Goal: Transaction & Acquisition: Download file/media

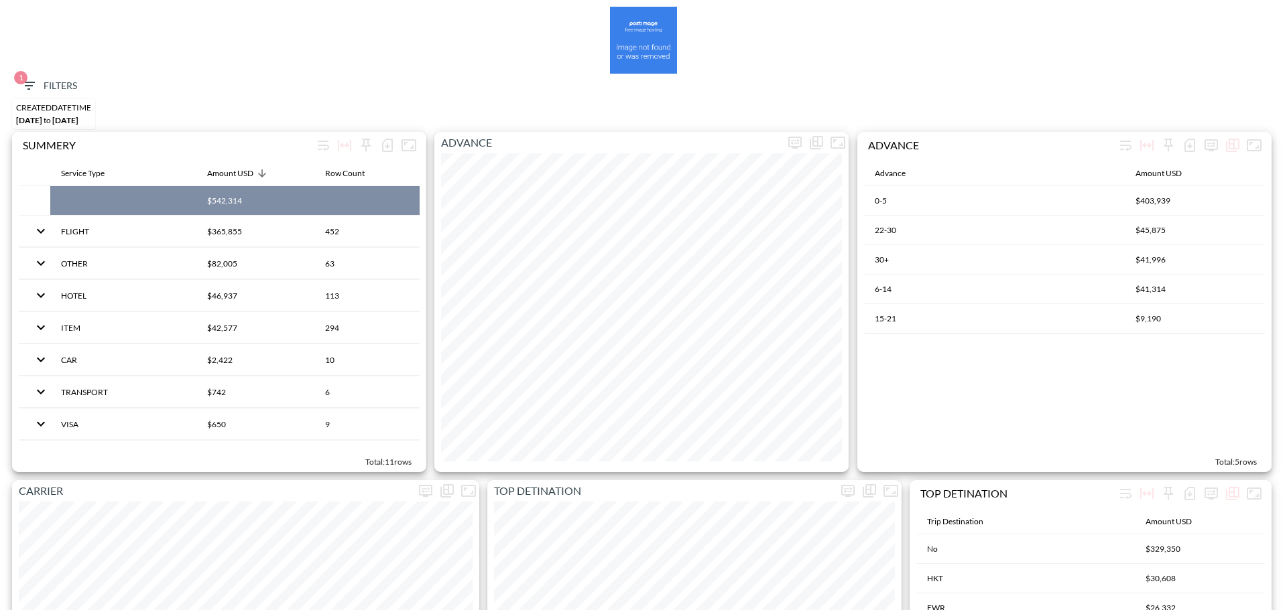
click at [33, 84] on icon "button" at bounding box center [29, 86] width 16 height 16
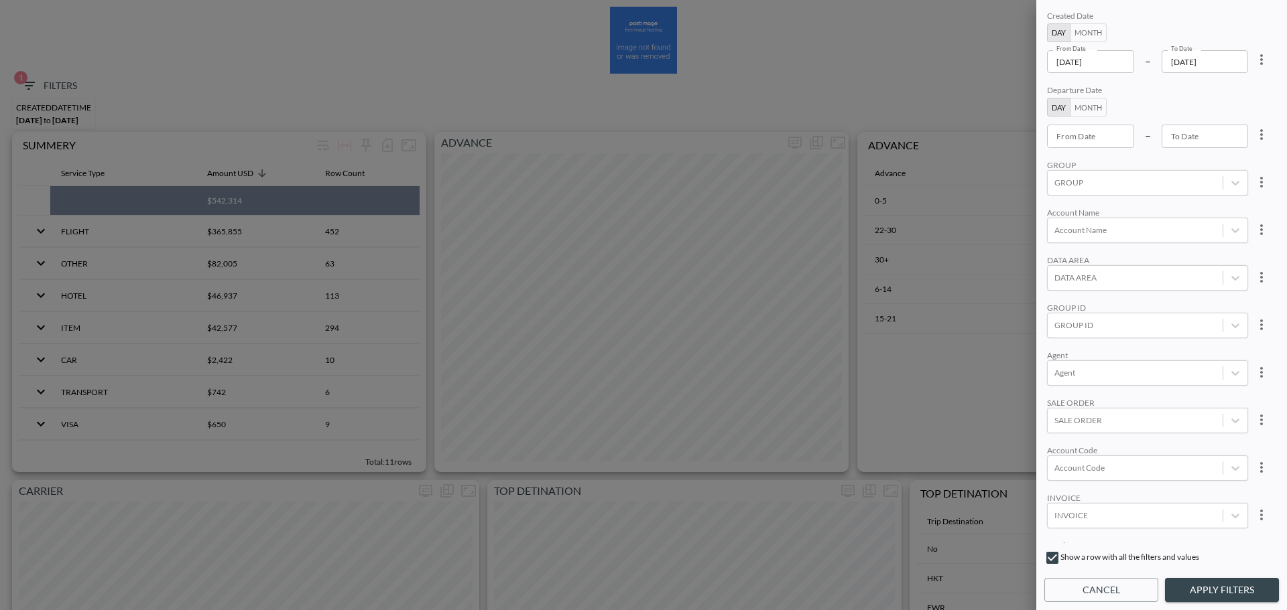
drag, startPoint x: 1130, startPoint y: 55, endPoint x: 1102, endPoint y: 66, distance: 29.7
click at [1130, 56] on input "[DATE]" at bounding box center [1090, 61] width 87 height 23
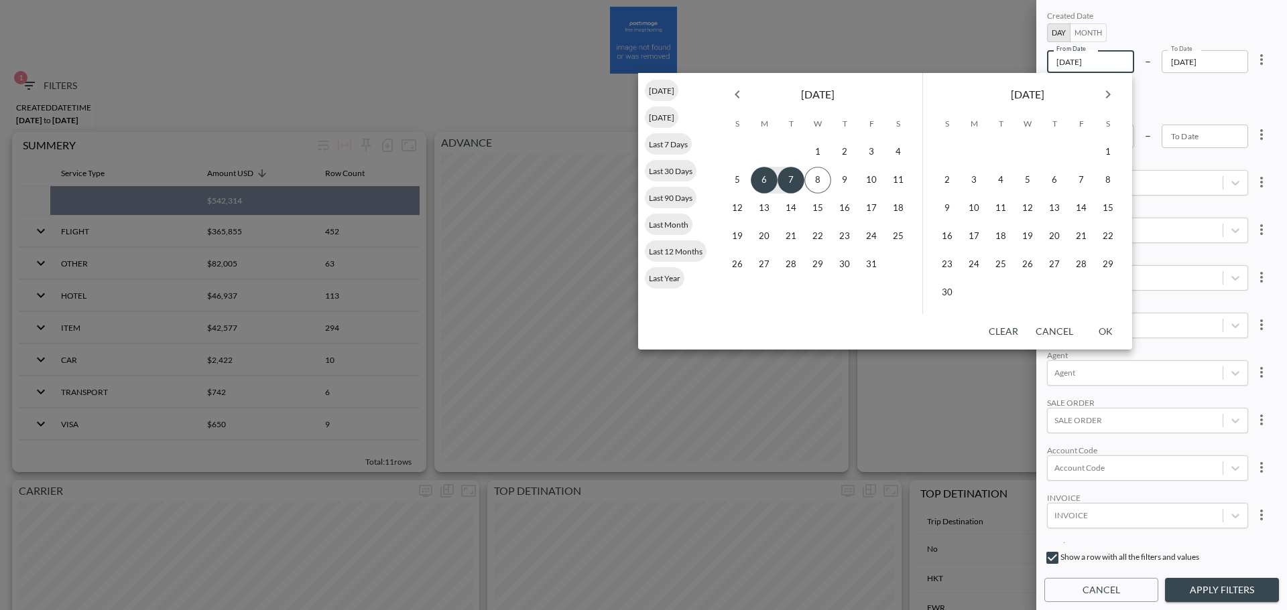
click at [738, 96] on icon "Previous month" at bounding box center [737, 94] width 16 height 16
click at [868, 150] on button "1" at bounding box center [871, 152] width 27 height 27
type input "[DATE]"
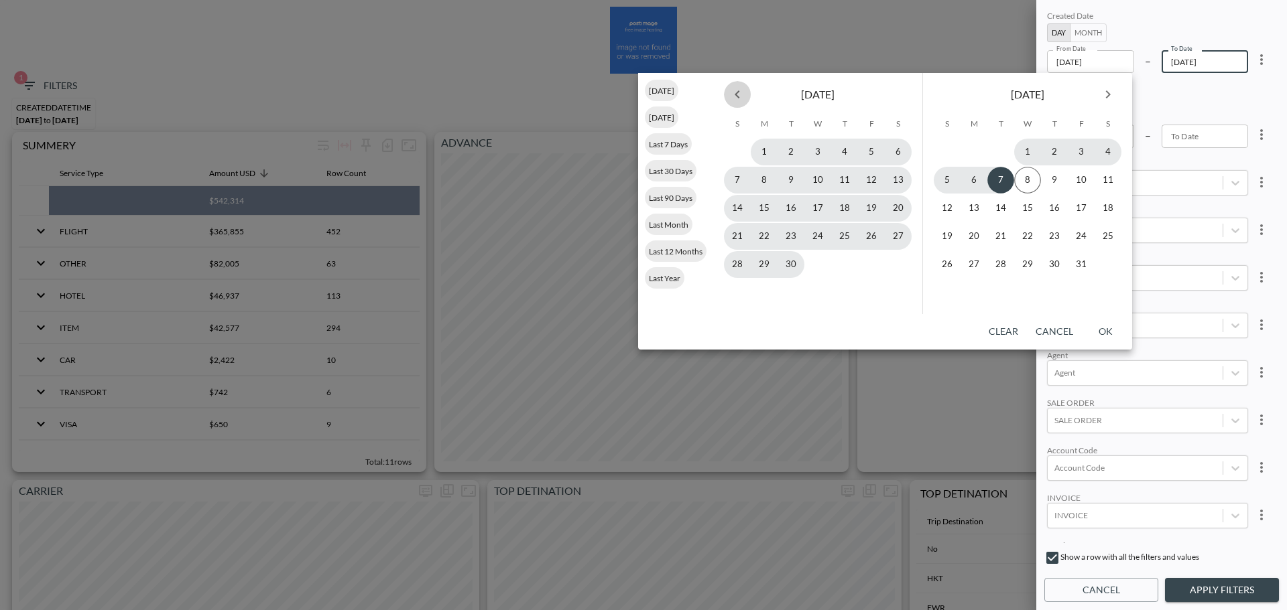
click at [739, 90] on icon "Previous month" at bounding box center [737, 94] width 16 height 16
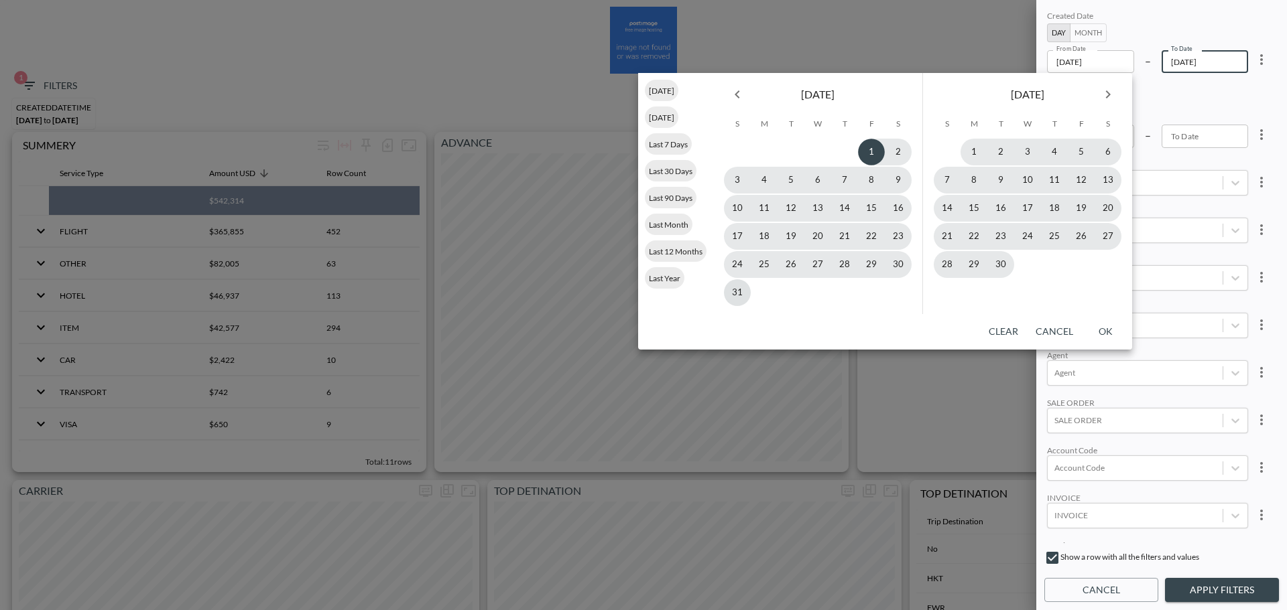
click at [745, 294] on button "31" at bounding box center [737, 292] width 27 height 27
type input "[DATE]"
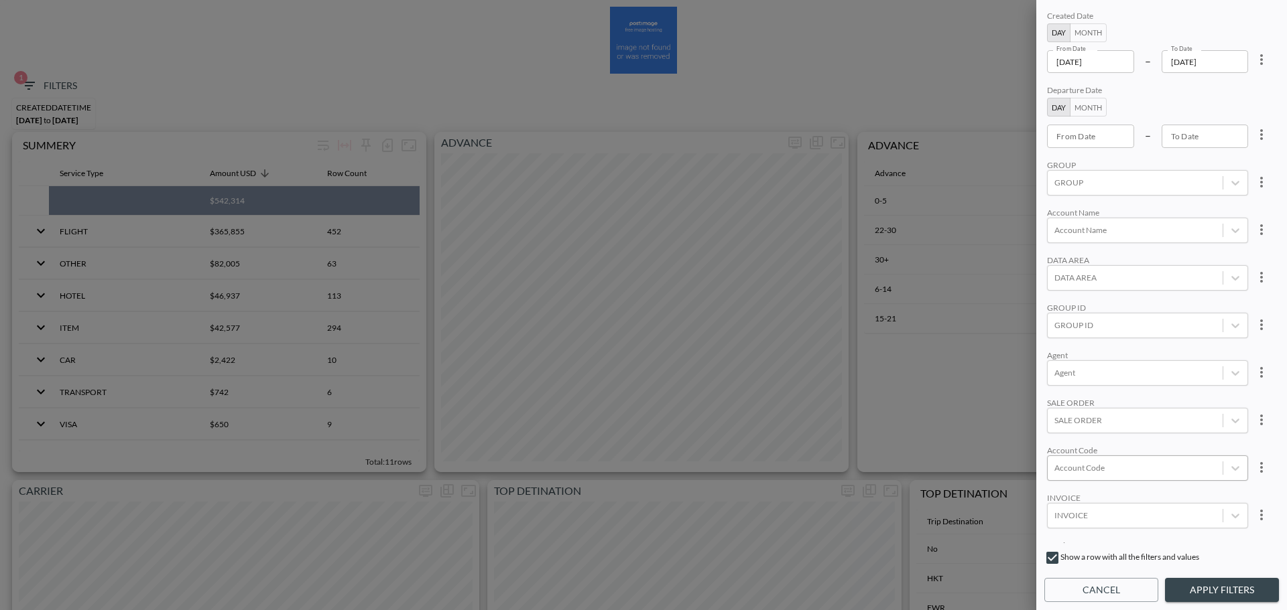
click at [1117, 465] on div at bounding box center [1134, 468] width 161 height 13
paste input "RCSC"
click at [1057, 430] on input "RCSC" at bounding box center [1057, 424] width 28 height 28
type input "RCSC"
click at [1149, 350] on div "Agent" at bounding box center [1147, 355] width 201 height 10
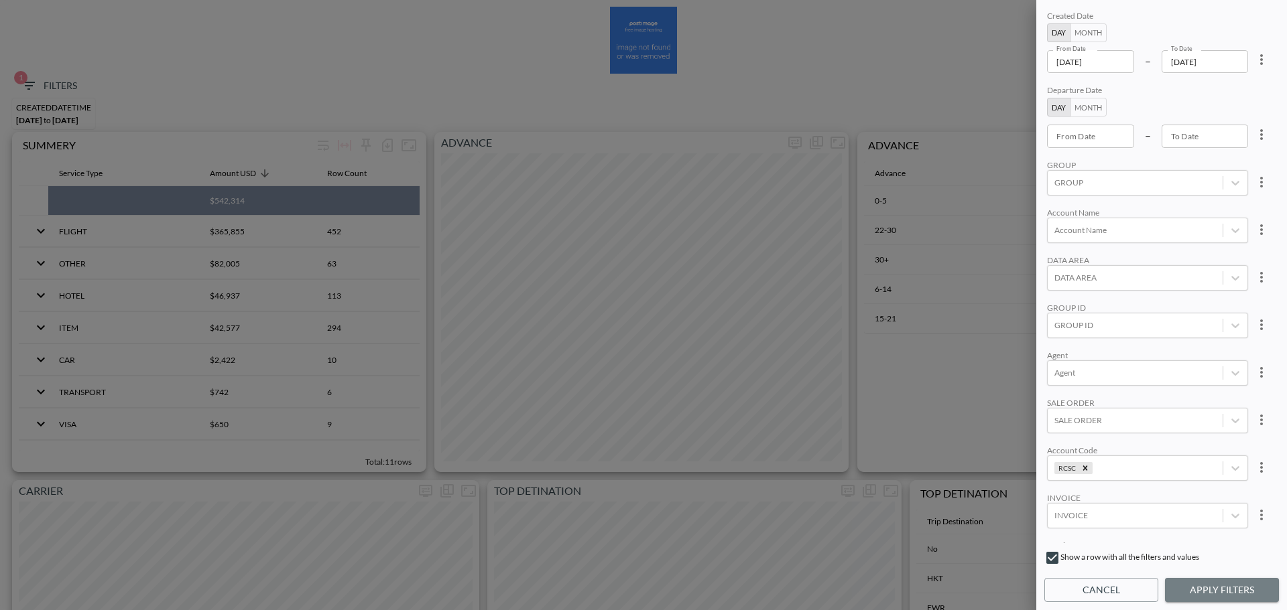
click at [1203, 596] on button "Apply Filters" at bounding box center [1222, 590] width 114 height 25
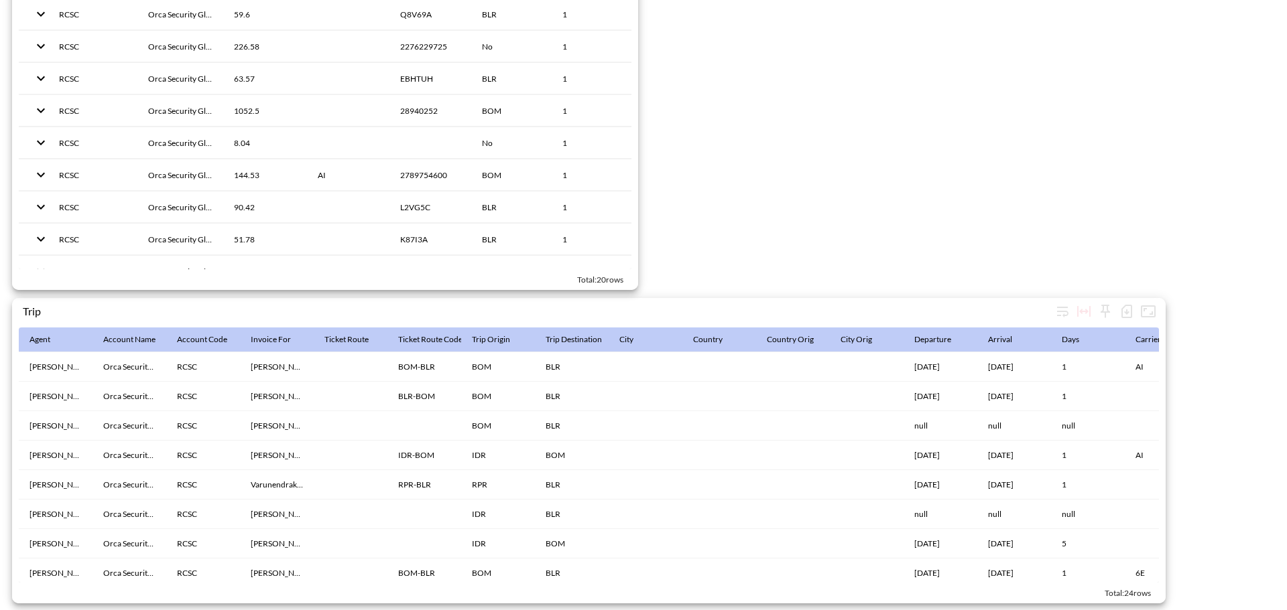
scroll to position [402, 0]
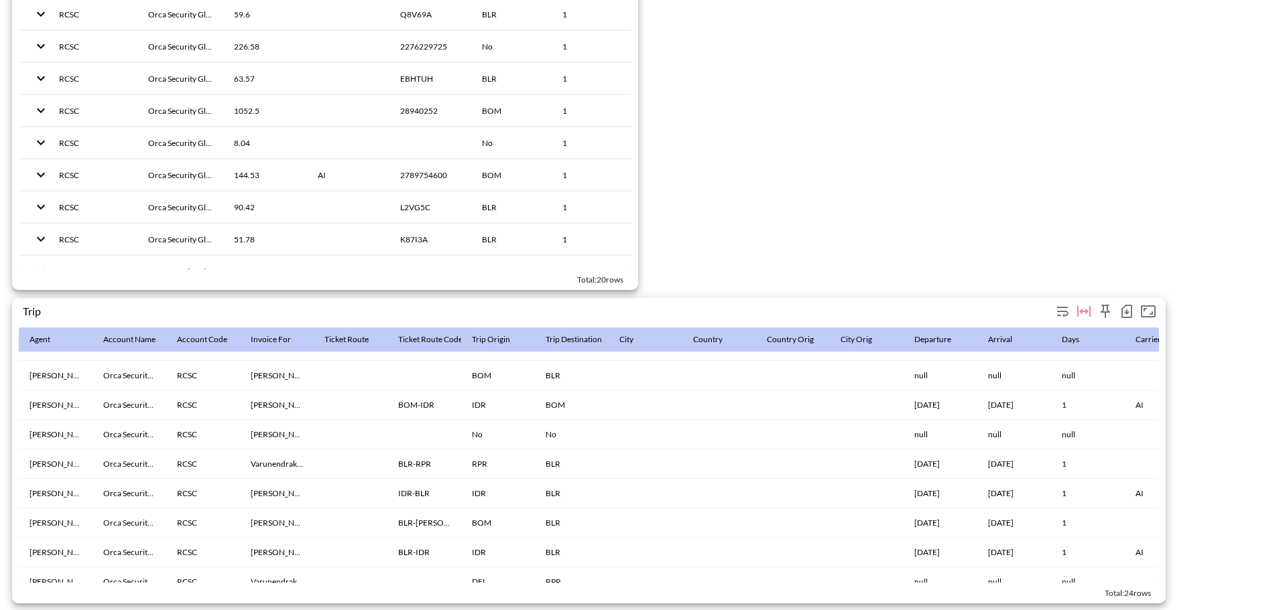
click at [1121, 304] on icon "button" at bounding box center [1126, 312] width 16 height 16
click at [998, 329] on icon at bounding box center [996, 333] width 8 height 10
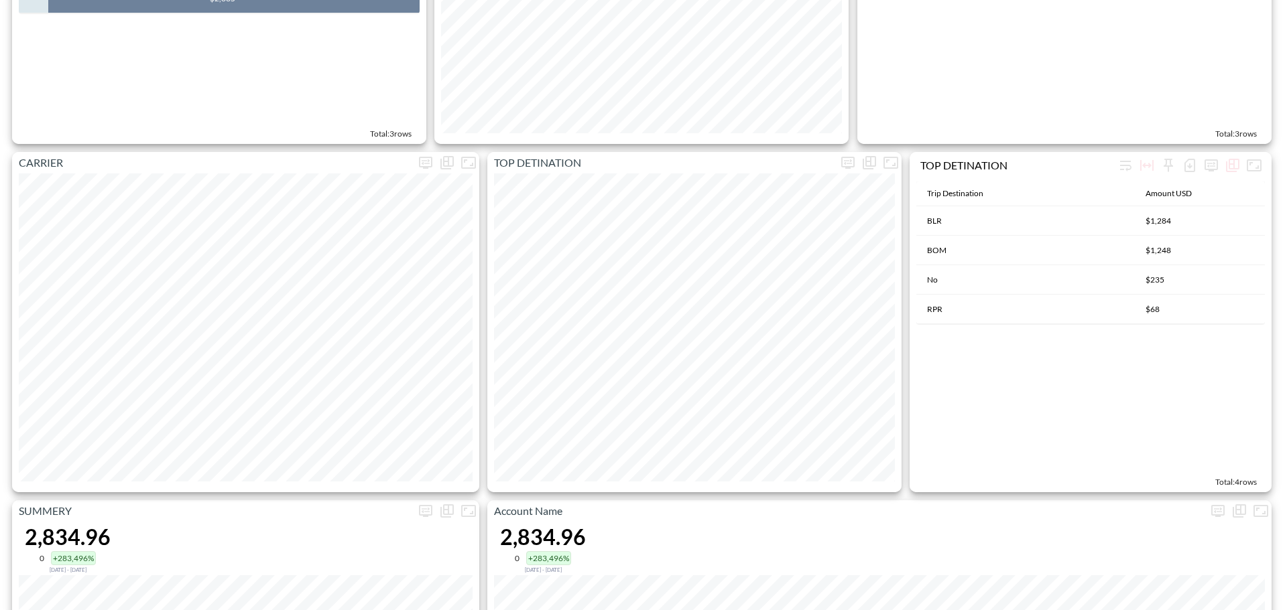
scroll to position [0, 0]
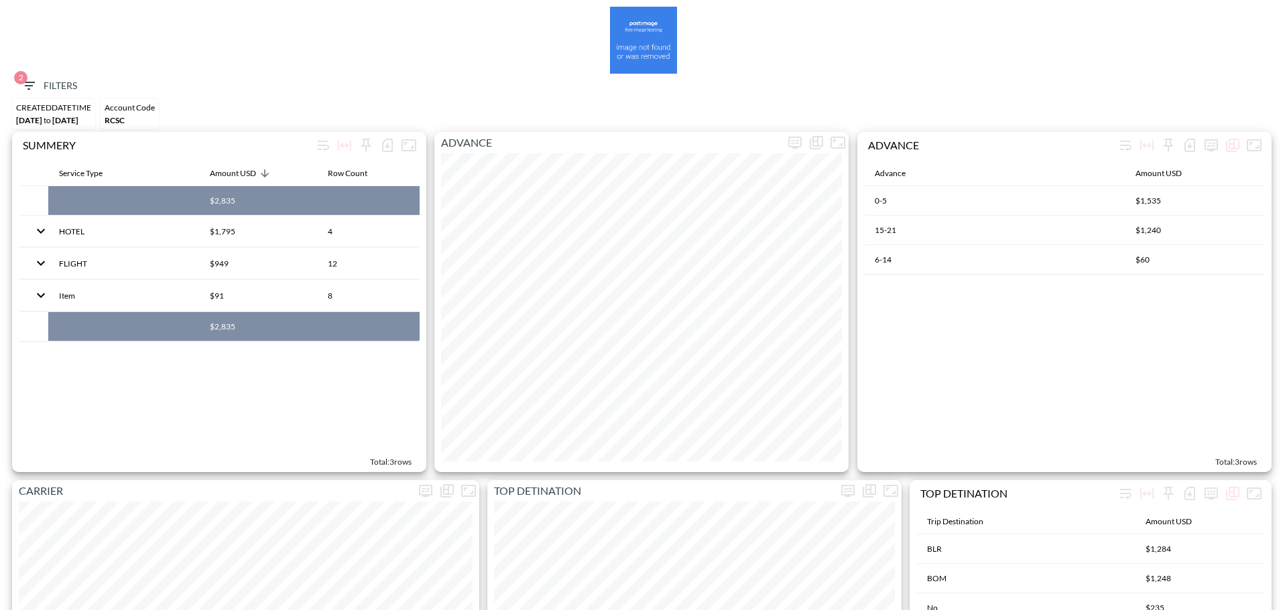
click at [55, 91] on span "2 Filters" at bounding box center [49, 86] width 56 height 17
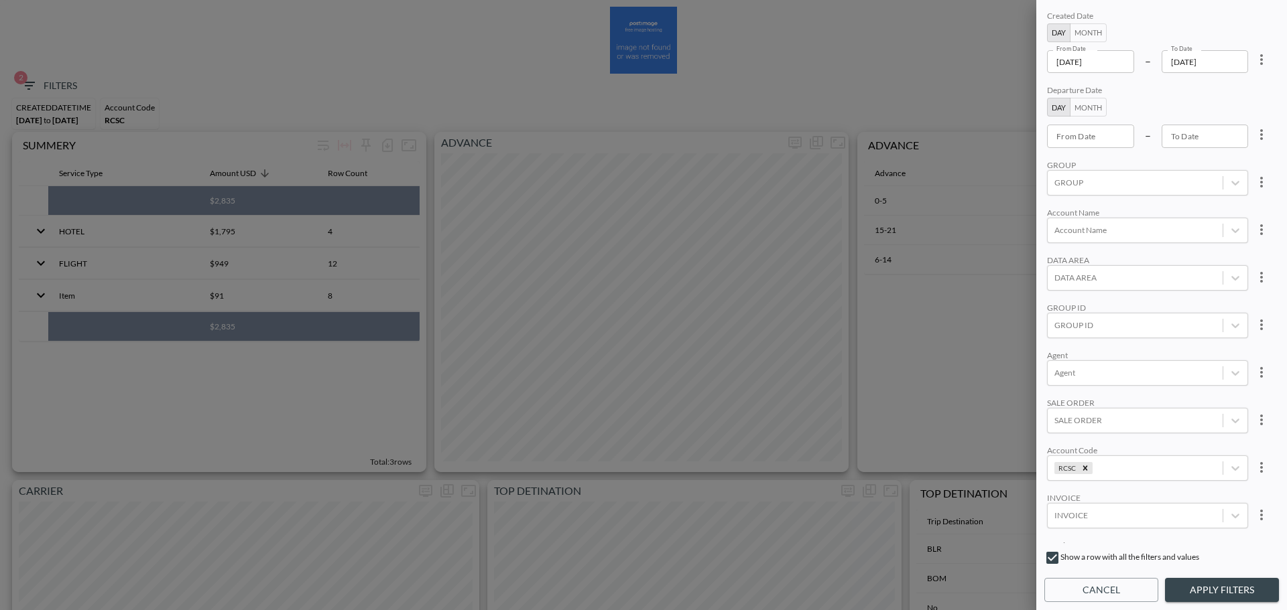
click at [1253, 62] on icon "more" at bounding box center [1261, 60] width 16 height 16
click at [1244, 84] on li "Clear" at bounding box center [1211, 90] width 121 height 24
type input "YYYY-MM-DD"
click at [1091, 64] on input "YYYY-MM-DD" at bounding box center [1090, 61] width 87 height 23
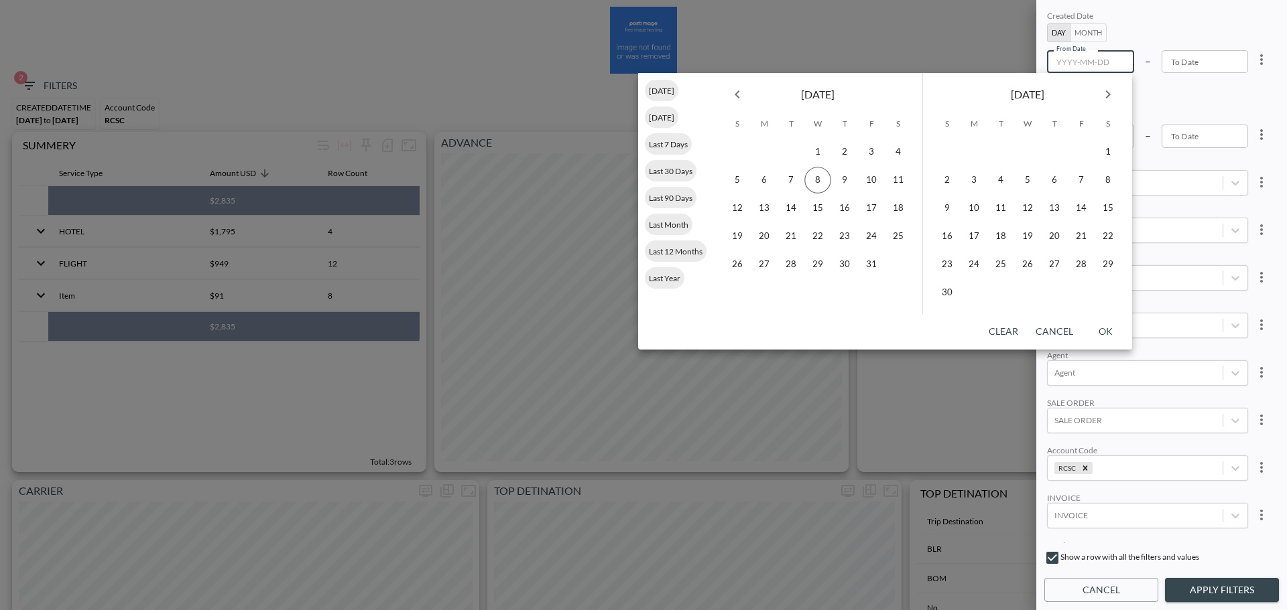
click at [744, 102] on icon "Previous month" at bounding box center [737, 94] width 16 height 16
click at [740, 291] on button "31" at bounding box center [737, 292] width 27 height 27
type input "[DATE]"
type input "YYYY-MM-DD"
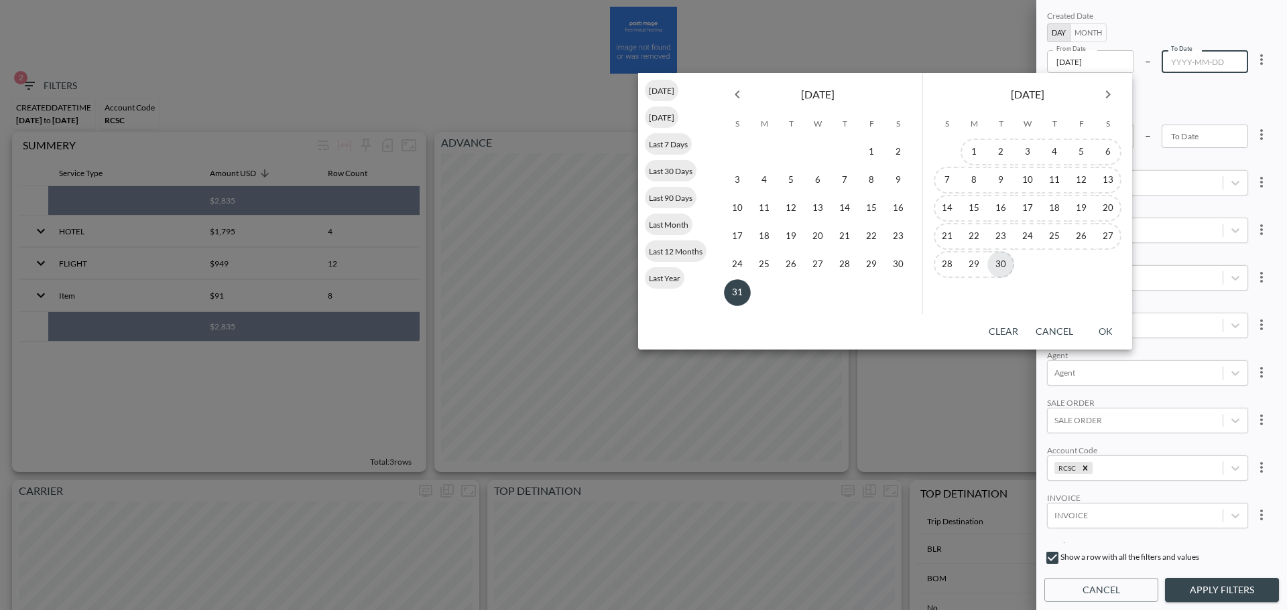
click at [1002, 263] on button "30" at bounding box center [1000, 264] width 27 height 27
type input "[DATE]"
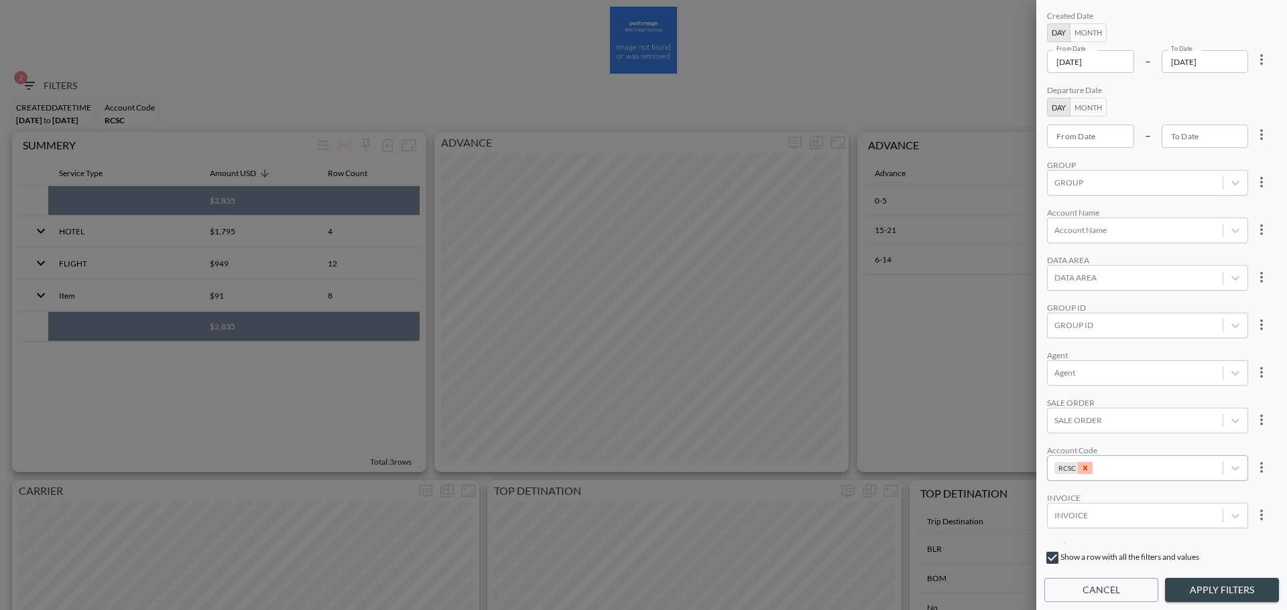
click at [1086, 466] on icon "Remove RCSC" at bounding box center [1084, 468] width 9 height 9
click at [1086, 466] on div at bounding box center [1134, 468] width 161 height 13
type input "s"
click at [1049, 432] on input "[PERSON_NAME]" at bounding box center [1057, 424] width 28 height 28
type input "[PERSON_NAME]"
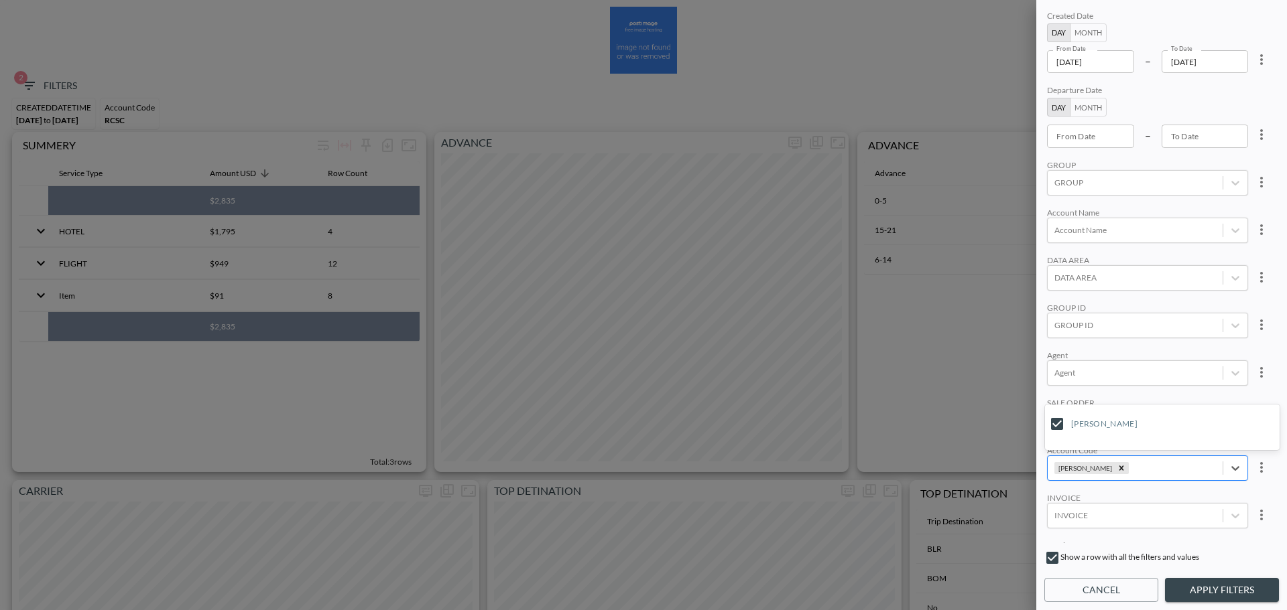
click at [1207, 343] on div "Created Date Day Month From Date [DATE] From Date – To Date [DATE] To Date Depa…" at bounding box center [1161, 275] width 235 height 535
click at [1206, 580] on button "Apply Filters" at bounding box center [1222, 590] width 114 height 25
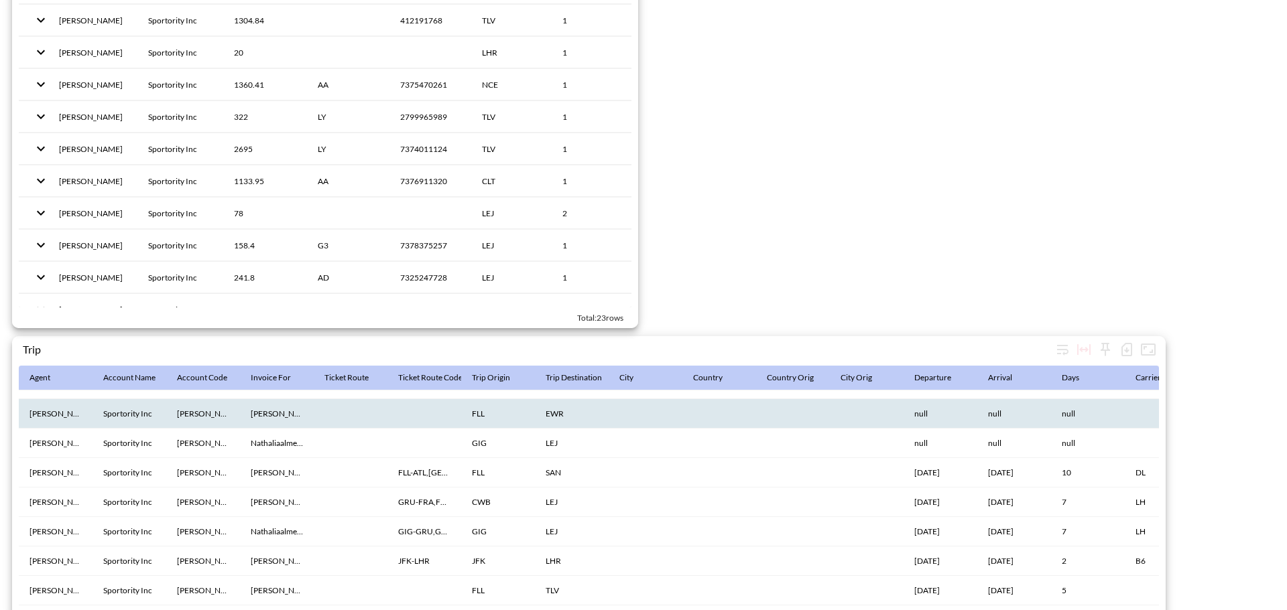
scroll to position [2071, 0]
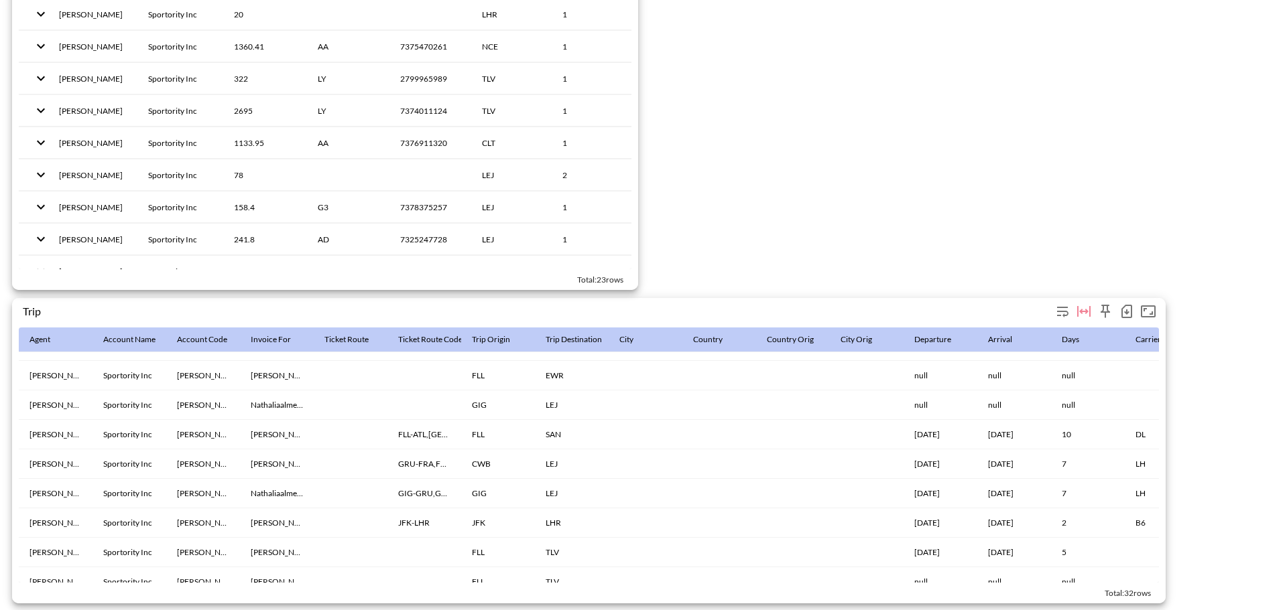
click at [1124, 304] on icon "button" at bounding box center [1126, 312] width 16 height 16
click at [1052, 333] on li "Download CSV ( 32 Rows )" at bounding box center [1057, 333] width 157 height 24
